Goal: Use online tool/utility: Use online tool/utility

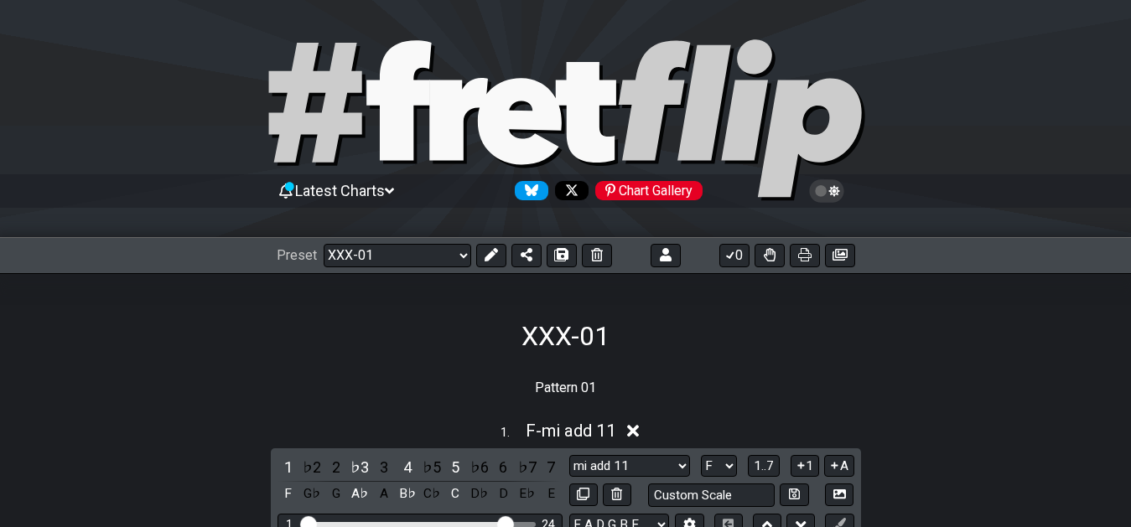
select select "/02YWF79B"
select select "F"
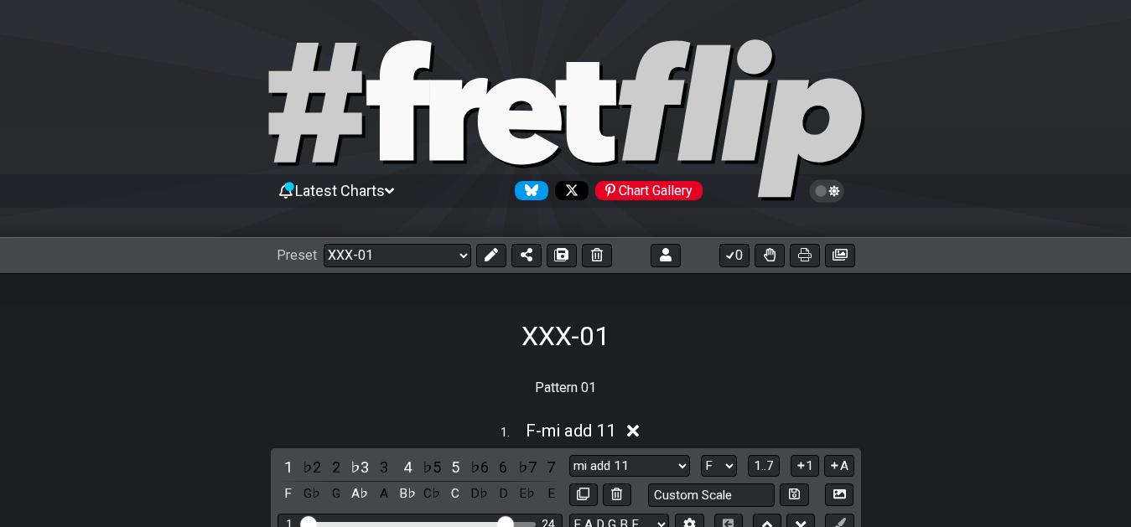
select select "F"
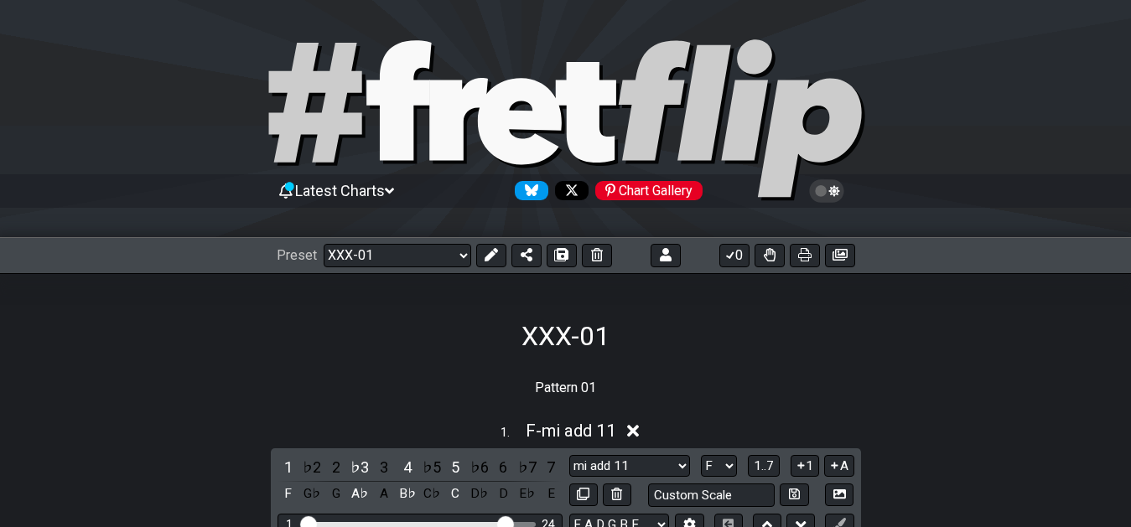
select select "F"
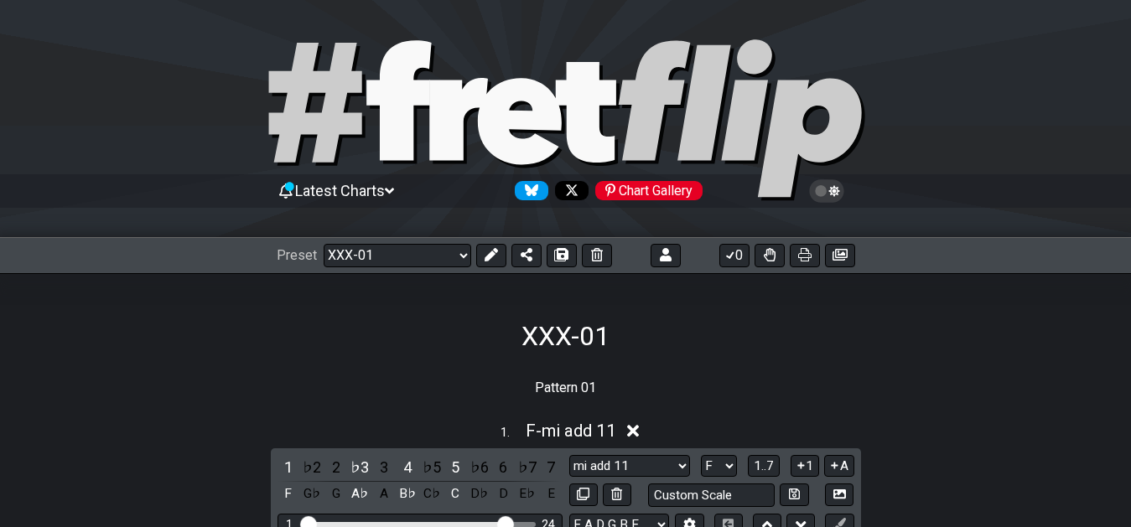
select select "F"
